Goal: Information Seeking & Learning: Learn about a topic

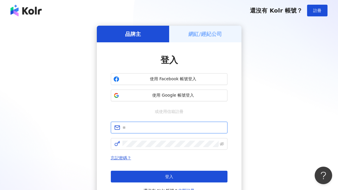
click at [172, 125] on input "text" at bounding box center [172, 127] width 101 height 6
paste input "**********"
type input "**********"
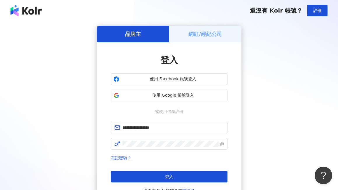
click at [170, 182] on div "登入 還沒有 Kolr 帳號？ 立即註冊" at bounding box center [169, 182] width 117 height 23
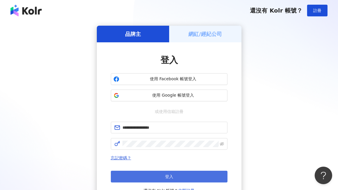
click at [171, 179] on button "登入" at bounding box center [169, 177] width 117 height 12
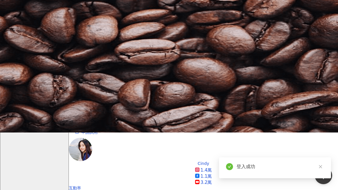
scroll to position [58, 0]
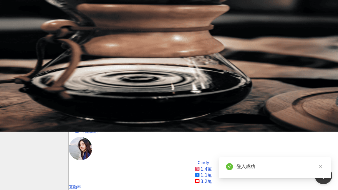
click at [234, 122] on div "升級方案，使用超強大 AI 推薦搜尋 申請試用" at bounding box center [203, 122] width 269 height 29
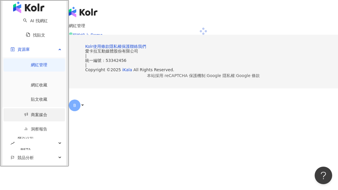
click at [24, 112] on link "商案媒合" at bounding box center [35, 114] width 23 height 5
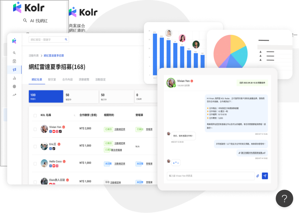
click at [35, 56] on div "資源庫" at bounding box center [34, 49] width 62 height 13
click at [28, 66] on link "商案媒合" at bounding box center [35, 63] width 23 height 5
click at [20, 56] on span "資源庫" at bounding box center [23, 49] width 12 height 13
click at [26, 52] on div "資源庫" at bounding box center [34, 49] width 62 height 13
click at [28, 37] on link "找貼文" at bounding box center [35, 35] width 19 height 5
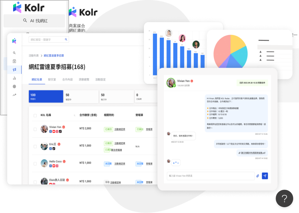
click at [33, 23] on link "AI 找網紅" at bounding box center [35, 20] width 24 height 5
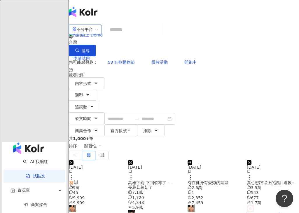
click at [98, 32] on span "不分平台" at bounding box center [85, 29] width 26 height 9
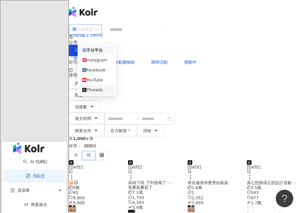
click at [97, 93] on div "Threads" at bounding box center [96, 90] width 29 height 6
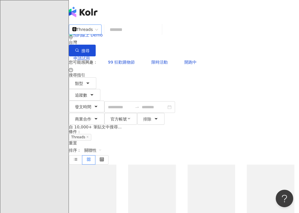
click at [140, 36] on input "search" at bounding box center [132, 29] width 53 height 13
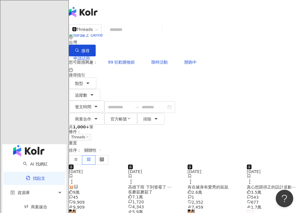
type input "*"
type input "***"
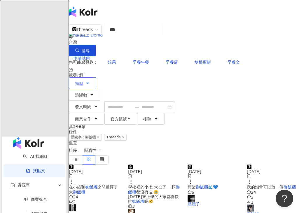
click at [82, 81] on span "類型" at bounding box center [79, 83] width 8 height 5
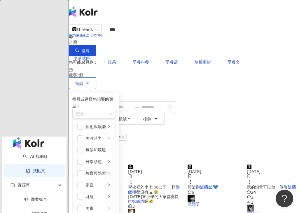
click at [83, 81] on span "類型" at bounding box center [79, 83] width 8 height 5
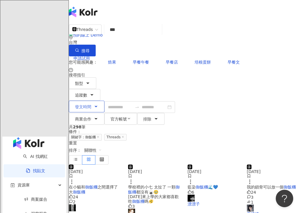
click at [104, 101] on button "發文時間" at bounding box center [87, 107] width 36 height 12
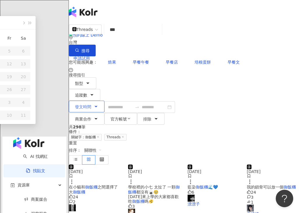
click at [91, 104] on span "發文時間" at bounding box center [83, 106] width 16 height 5
click at [177, 77] on div "類型 追蹤數 發文時間 Aug 2025 Su Mo Tu We Th Fr Sa 27 28 29 30 31 1 2 3 4 5 6 7 8 9 10 1…" at bounding box center [184, 100] width 230 height 47
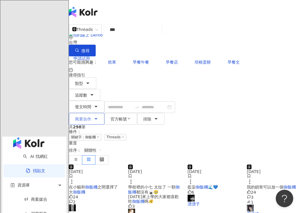
click at [91, 117] on span "商業合作" at bounding box center [83, 119] width 16 height 5
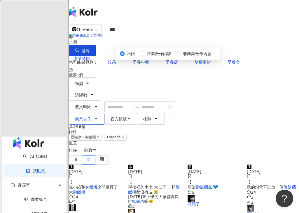
click at [91, 117] on span "商業合作" at bounding box center [83, 119] width 16 height 5
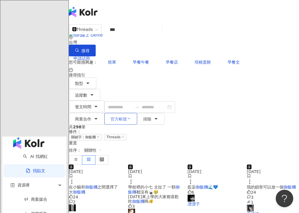
click at [137, 113] on button "官方帳號" at bounding box center [120, 119] width 33 height 12
click at [104, 157] on icon at bounding box center [102, 159] width 4 height 4
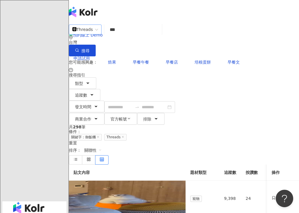
click at [93, 33] on div "Threads" at bounding box center [82, 29] width 20 height 9
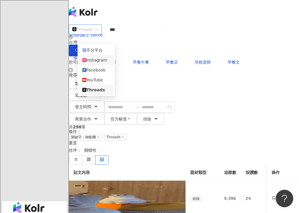
click at [99, 61] on div "Instagram" at bounding box center [96, 60] width 28 height 6
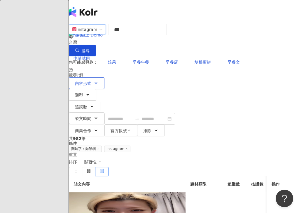
click at [91, 81] on span "內容形式" at bounding box center [83, 83] width 16 height 5
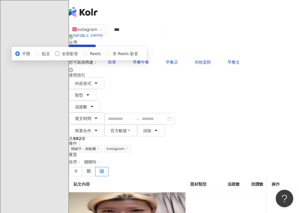
click at [80, 57] on span "全部影音" at bounding box center [69, 53] width 21 height 6
click at [199, 77] on div "內容形式 類型 追蹤數 發文時間 Aug 2025 Su Mo Tu We Th Fr Sa 27 28 29 30 31 1 2 3 4 5 6 7 8 9…" at bounding box center [184, 106] width 230 height 59
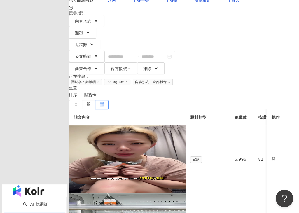
scroll to position [87, 0]
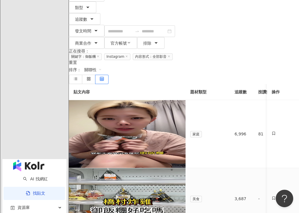
click at [114, 186] on span "妳們有吃過橋村炸雞的" at bounding box center [93, 188] width 41 height 5
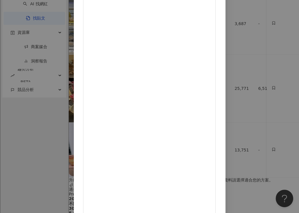
scroll to position [0, 0]
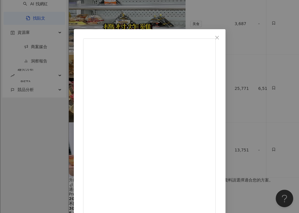
click at [223, 42] on button "Close" at bounding box center [217, 38] width 12 height 12
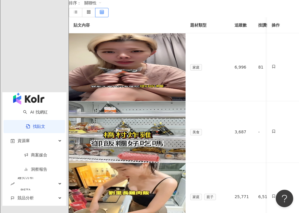
scroll to position [146, 0]
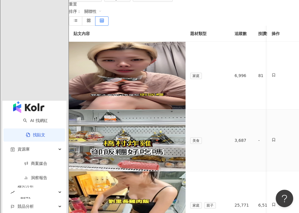
click at [230, 110] on td "美食" at bounding box center [207, 141] width 44 height 62
click at [181, 114] on div "2024/11/12 妳們有吃過橋村炸雞的 御飯糰 嗎 🍙🍙🍗🍗 # 御飯糰 #橋村炸雞 #美食 自然捲專家_ 𝐀𝐦𝐛𝐞𝐫台南髮型師" at bounding box center [126, 140] width 107 height 52
click at [180, 176] on div "2024/12/21 莎老闆教你用 御飯糰 煮粥 #莎老闆 #料理 #料理記録 #下廚 #廚房 #育兒日記 #新手媽媽 #新手媽咪 #新手爸媽 #好好吃飯 #…" at bounding box center [126, 205] width 107 height 58
click at [230, 171] on td "家庭 親子" at bounding box center [207, 205] width 44 height 68
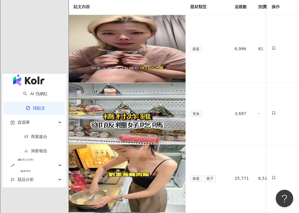
scroll to position [204, 0]
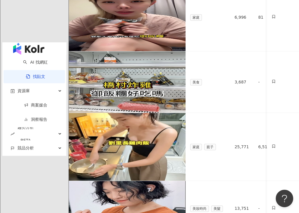
drag, startPoint x: 201, startPoint y: 109, endPoint x: 241, endPoint y: 105, distance: 40.1
click at [241, 105] on div "貼文內容 題材類型 追蹤數 按讚數 留言數 分享數 互動數 觀看數 操作 2024/10/8 原來很多人都不會這樣吃 御飯糰 來來來 我教你們如何解鎖不碰手 …" at bounding box center [184, 101] width 230 height 269
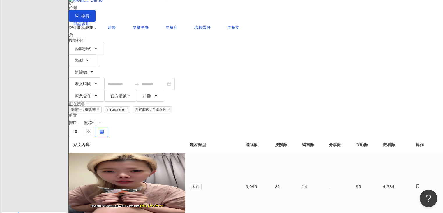
scroll to position [87, 0]
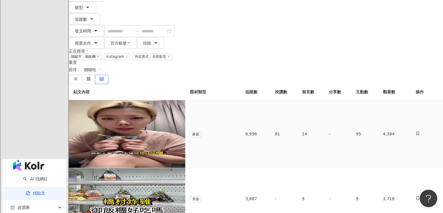
click at [118, 118] on span "原來很多人都不會這樣吃" at bounding box center [95, 120] width 45 height 5
click at [181, 173] on div "2024/11/12 妳們有吃過橋村炸雞的 御飯糰 嗎 🍙🍙🍗🍗 # 御飯糰 #橋村炸雞 #美食 自然捲專家_ 𝐀𝐦𝐛𝐞𝐫台南髮型師" at bounding box center [126, 199] width 107 height 52
click at [160, 173] on div "2024/11/12 妳們有吃過橋村炸雞的 御飯糰 嗎 🍙🍙🍗🍗 # 御飯糰 #橋村炸雞 #美食 自然捲專家_ 𝐀𝐦𝐛𝐞𝐫台南髮型師" at bounding box center [126, 199] width 107 height 52
click at [114, 186] on span "妳們有吃過橋村炸雞的" at bounding box center [93, 188] width 41 height 5
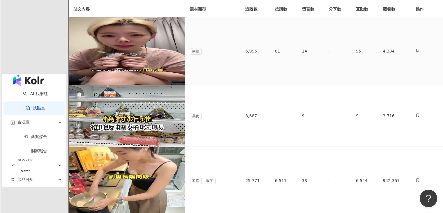
scroll to position [0, 0]
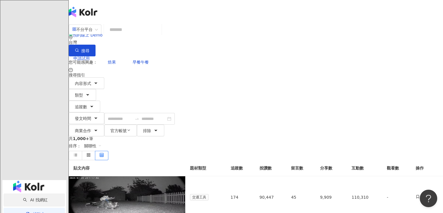
click at [23, 189] on link "AI 找網紅" at bounding box center [35, 199] width 24 height 5
click at [93, 30] on div "不分平台" at bounding box center [82, 29] width 20 height 9
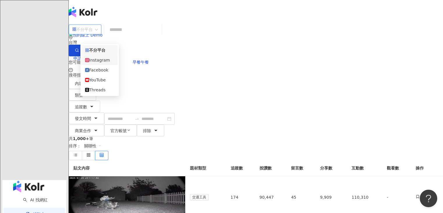
click at [114, 61] on div "Instagram" at bounding box center [99, 60] width 29 height 6
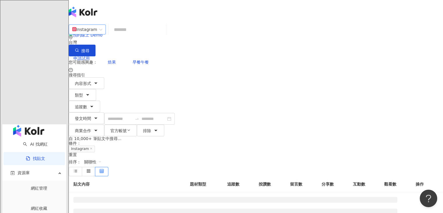
click at [97, 34] on div "Instagram" at bounding box center [84, 29] width 25 height 9
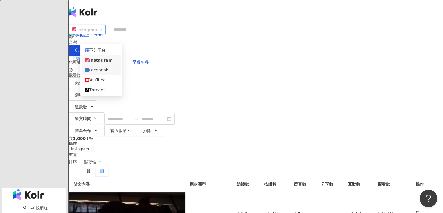
click at [108, 75] on div "Facebook" at bounding box center [101, 70] width 39 height 10
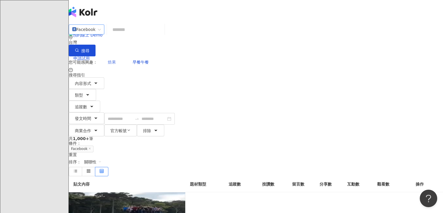
click at [113, 60] on span "焙果" at bounding box center [112, 62] width 8 height 5
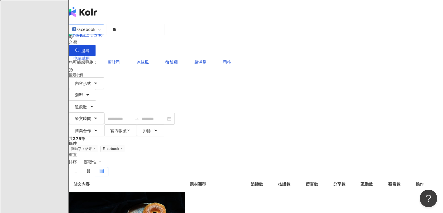
click at [96, 34] on div "Facebook" at bounding box center [83, 29] width 23 height 9
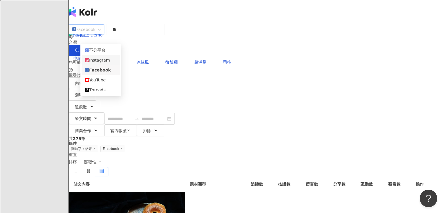
click at [107, 63] on div "Instagram" at bounding box center [100, 60] width 31 height 6
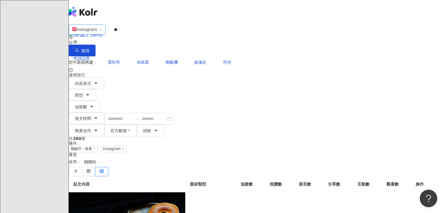
click at [152, 34] on input "**" at bounding box center [137, 29] width 53 height 13
type input "*"
click at [118, 60] on span "蛋吐司" at bounding box center [114, 62] width 12 height 5
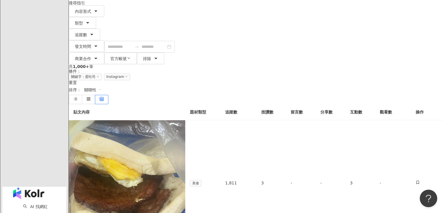
scroll to position [87, 0]
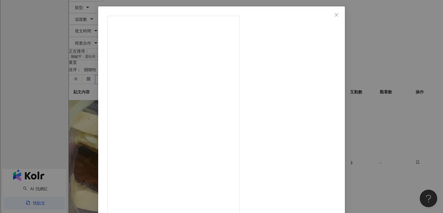
scroll to position [0, 0]
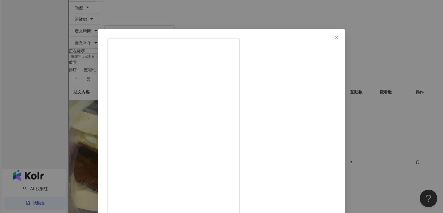
drag, startPoint x: 232, startPoint y: 64, endPoint x: 255, endPoint y: 73, distance: 24.6
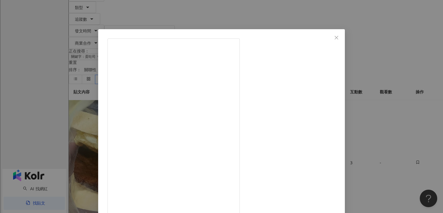
drag, startPoint x: 269, startPoint y: 76, endPoint x: 276, endPoint y: 79, distance: 8.3
drag, startPoint x: 267, startPoint y: 70, endPoint x: 315, endPoint y: 67, distance: 48.2
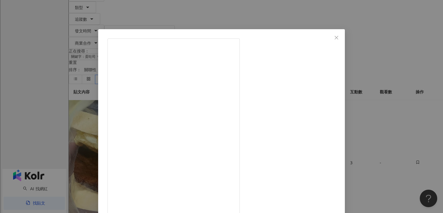
copy div "小男孩牛五花烤肉炭烤吐司"
click at [338, 38] on icon "close" at bounding box center [336, 37] width 5 height 5
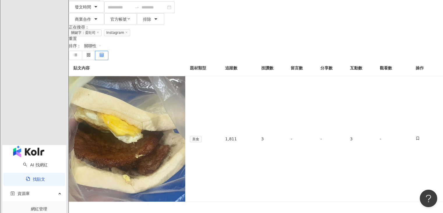
scroll to position [87, 0]
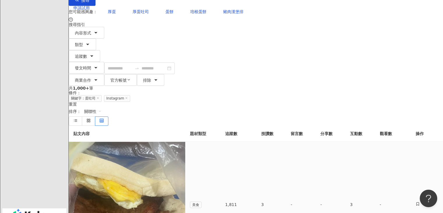
scroll to position [0, 0]
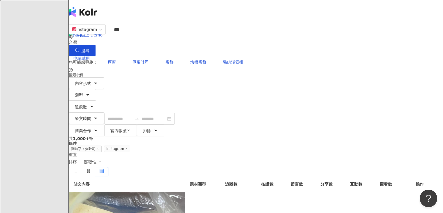
click at [145, 33] on input "***" at bounding box center [137, 29] width 53 height 13
type input "*"
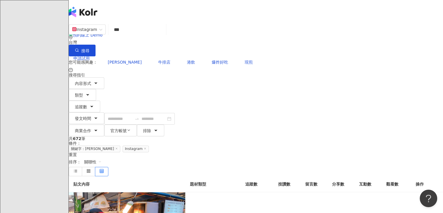
click at [162, 33] on input "***" at bounding box center [137, 29] width 53 height 13
type input "******"
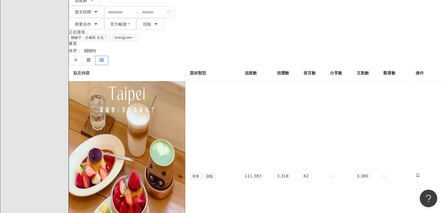
scroll to position [117, 0]
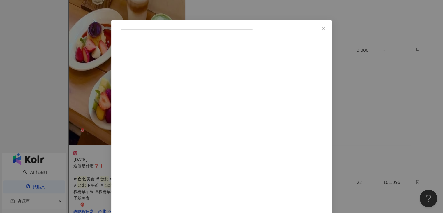
scroll to position [233, 0]
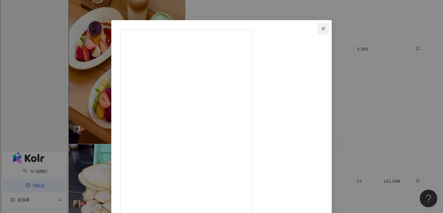
click at [326, 26] on icon "close" at bounding box center [323, 28] width 5 height 5
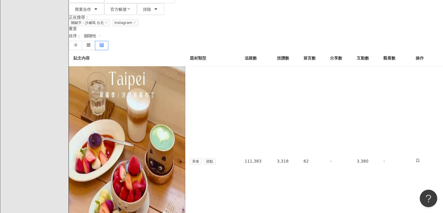
scroll to position [0, 0]
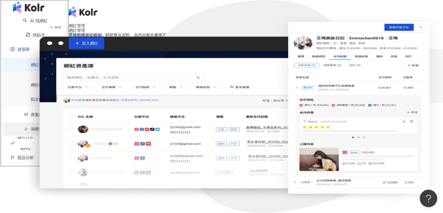
click at [29, 127] on link "洞察報告" at bounding box center [35, 129] width 23 height 5
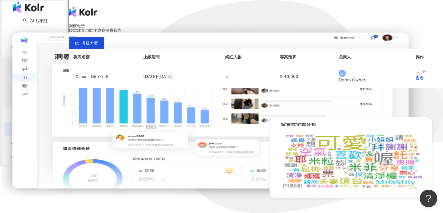
click at [24, 127] on link "洞察報告" at bounding box center [35, 129] width 23 height 5
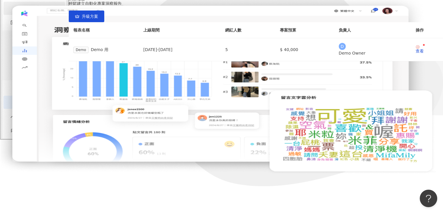
scroll to position [1, 0]
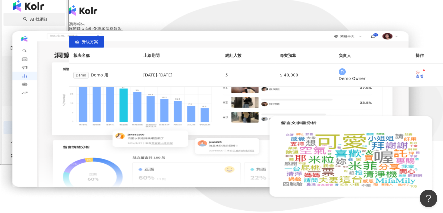
click at [41, 22] on link "AI 找網紅" at bounding box center [35, 19] width 24 height 5
click at [36, 22] on link "AI 找網紅" at bounding box center [35, 19] width 24 height 5
click at [29, 22] on link "AI 找網紅" at bounding box center [35, 19] width 24 height 5
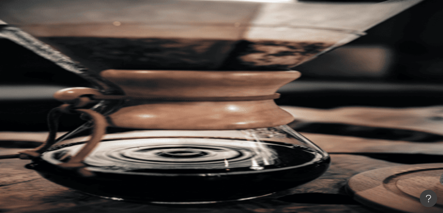
click at [98, 32] on span "不分平台" at bounding box center [85, 28] width 26 height 9
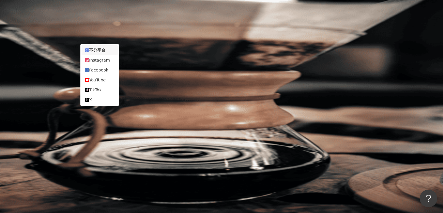
click at [93, 33] on div "不分平台" at bounding box center [82, 28] width 20 height 9
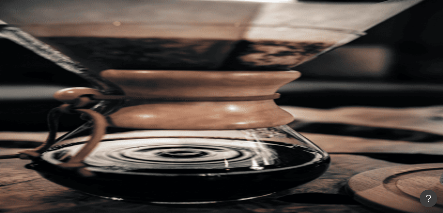
click at [145, 34] on input "search" at bounding box center [129, 28] width 47 height 11
type input "*"
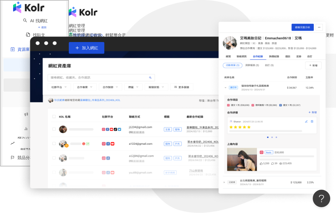
click at [31, 83] on link "網紅收藏" at bounding box center [39, 85] width 16 height 5
click at [31, 97] on link "貼文收藏" at bounding box center [39, 99] width 16 height 5
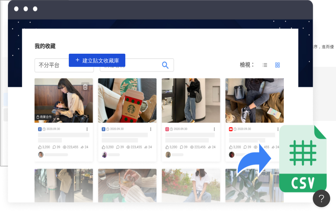
click at [29, 112] on link "商案媒合" at bounding box center [35, 114] width 23 height 5
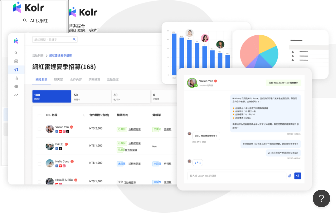
click at [24, 127] on link "洞察報告" at bounding box center [35, 129] width 23 height 5
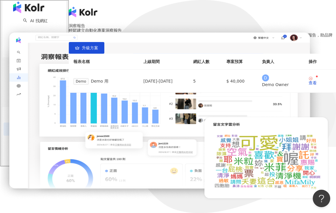
click at [24, 127] on link "洞察報告" at bounding box center [35, 129] width 23 height 5
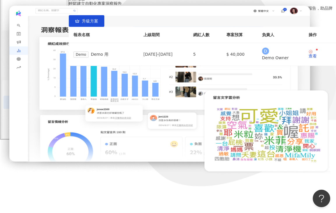
scroll to position [66, 0]
click at [309, 58] on div "查看" at bounding box center [313, 56] width 8 height 4
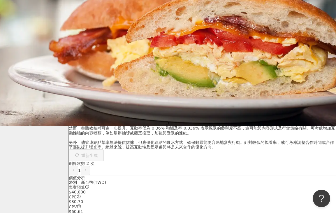
scroll to position [58, 0]
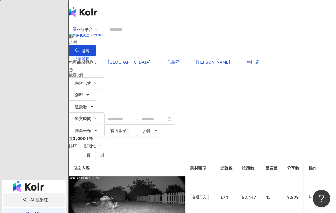
click at [23, 189] on link "AI 找網紅" at bounding box center [35, 199] width 24 height 5
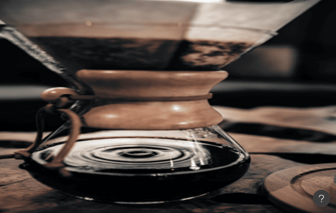
click at [141, 34] on input "search" at bounding box center [129, 28] width 47 height 11
click at [144, 34] on input "search" at bounding box center [129, 28] width 47 height 11
type input "*"
click at [154, 30] on input "****" at bounding box center [129, 28] width 47 height 11
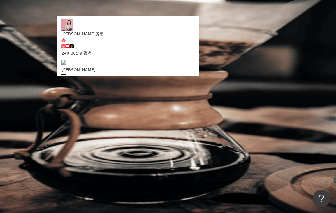
click at [154, 30] on input "****" at bounding box center [129, 28] width 47 height 11
click at [193, 43] on span "安娜馭房術" at bounding box center [128, 37] width 133 height 12
click at [232, 59] on span "狄達的魔法冒險" at bounding box center [259, 61] width 54 height 5
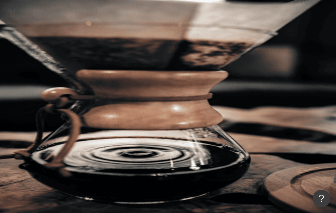
type input "*******"
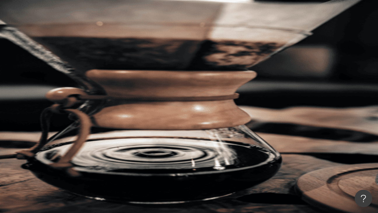
drag, startPoint x: 260, startPoint y: 50, endPoint x: 194, endPoint y: 207, distance: 169.6
click at [0, 0] on div "安娜馭房術 240,885 追蹤者" at bounding box center [0, 0] width 0 height 0
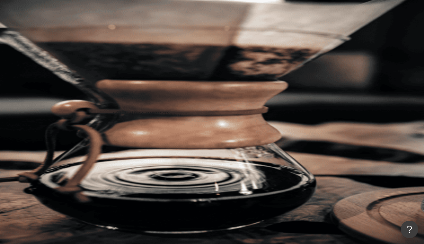
click at [338, 59] on div "您可能感興趣： 狄達與魔法石 魔法學校 魔法世界 神秘冒險 飛天掃帚 類型 性別 追蹤數 互動率 觀看率 合作費用預估 更多篩選 搜尋指引 AI 開啟 AI …" at bounding box center [246, 105] width 355 height 101
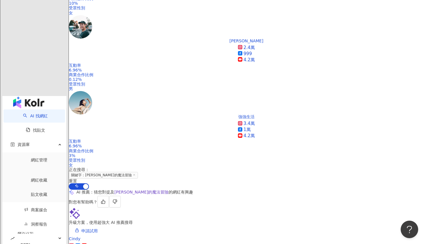
scroll to position [292, 0]
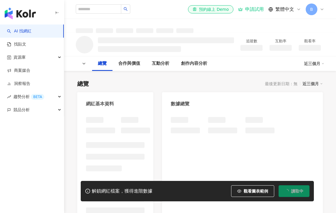
click at [146, 66] on div "互動分析" at bounding box center [160, 63] width 29 height 15
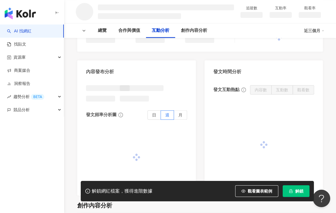
scroll to position [475, 0]
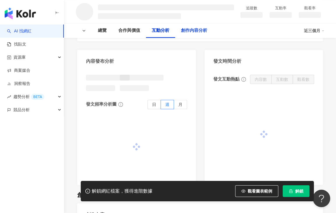
click at [196, 35] on div "創作內容分析" at bounding box center [194, 30] width 38 height 15
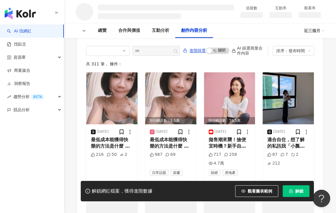
scroll to position [680, 0]
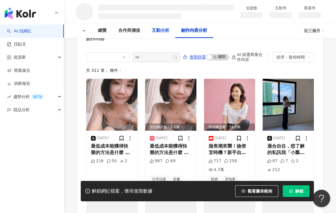
click at [174, 37] on div "互動分析" at bounding box center [160, 30] width 29 height 15
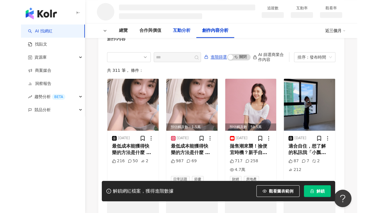
scroll to position [387, 0]
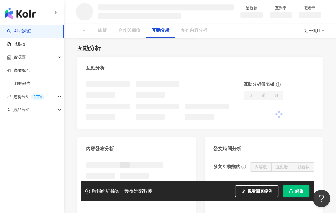
click at [168, 32] on div "互動分析" at bounding box center [160, 30] width 17 height 7
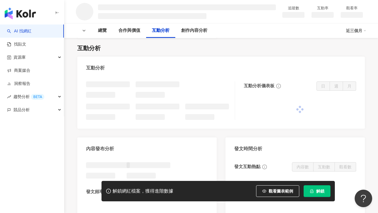
scroll to position [475, 0]
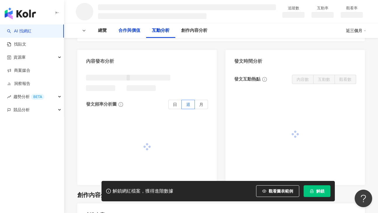
click at [134, 30] on div "合作與價值" at bounding box center [129, 30] width 22 height 7
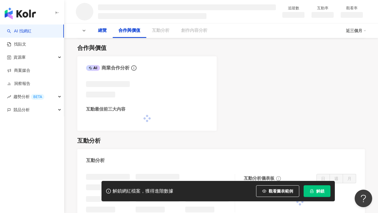
click at [103, 30] on div "總覽" at bounding box center [102, 30] width 9 height 7
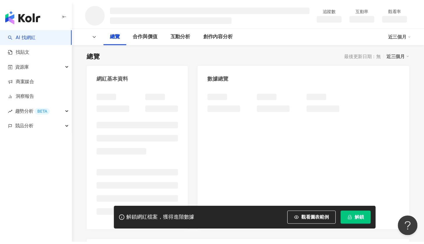
scroll to position [36, 0]
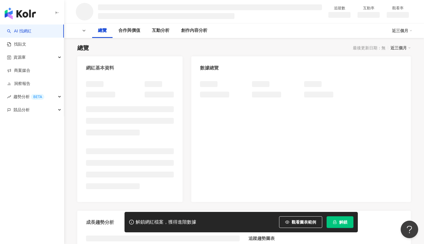
click at [38, 14] on div "button" at bounding box center [32, 12] width 64 height 24
click at [21, 14] on img "button" at bounding box center [20, 14] width 31 height 12
click at [26, 43] on link "找貼文" at bounding box center [16, 44] width 19 height 6
